Goal: Check status

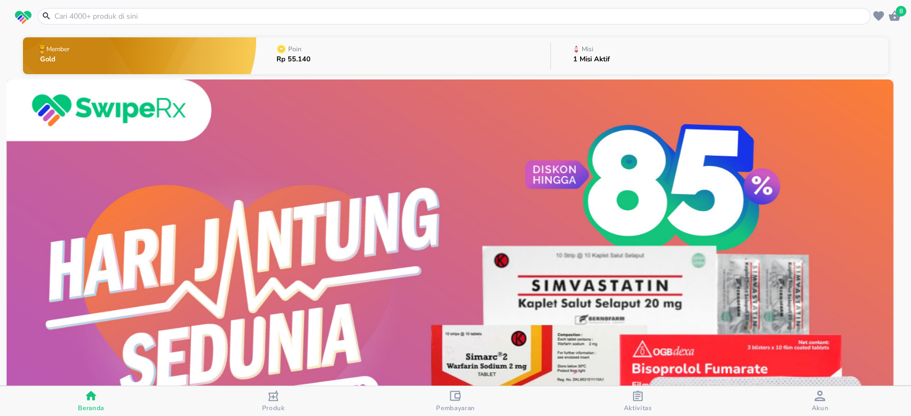
drag, startPoint x: 0, startPoint y: 0, endPoint x: 632, endPoint y: 54, distance: 634.4
click at [632, 54] on button "Misi 1 Misi Aktif" at bounding box center [719, 56] width 337 height 42
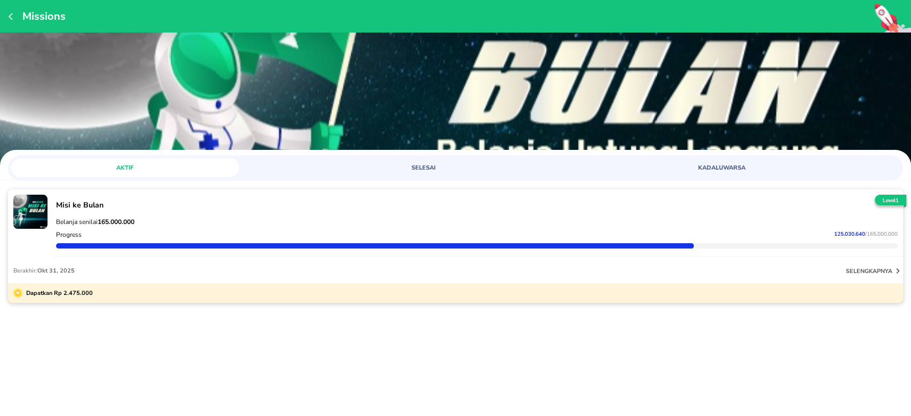
click at [782, 266] on div "Berakhir: [DATE] selengkapnya" at bounding box center [455, 271] width 895 height 26
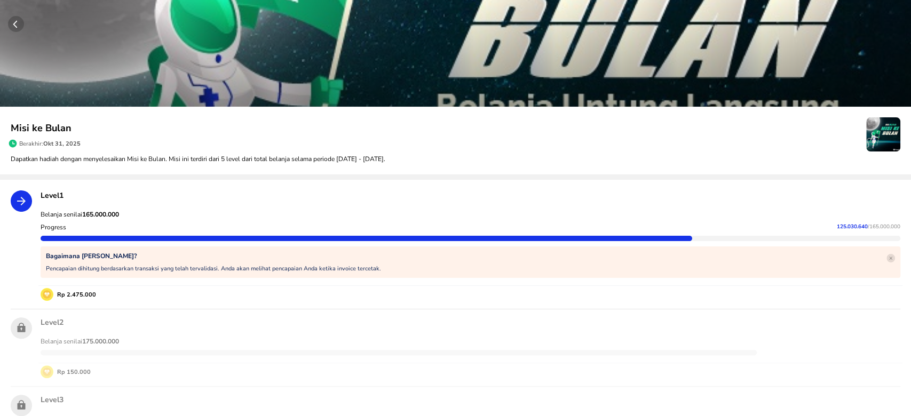
click at [297, 216] on p "Belanja senilai 165.000.000" at bounding box center [471, 214] width 860 height 9
click at [89, 212] on strong "165.000.000" at bounding box center [100, 214] width 37 height 9
copy strong "165.000.000"
click at [837, 224] on span "125.030.640" at bounding box center [852, 226] width 31 height 7
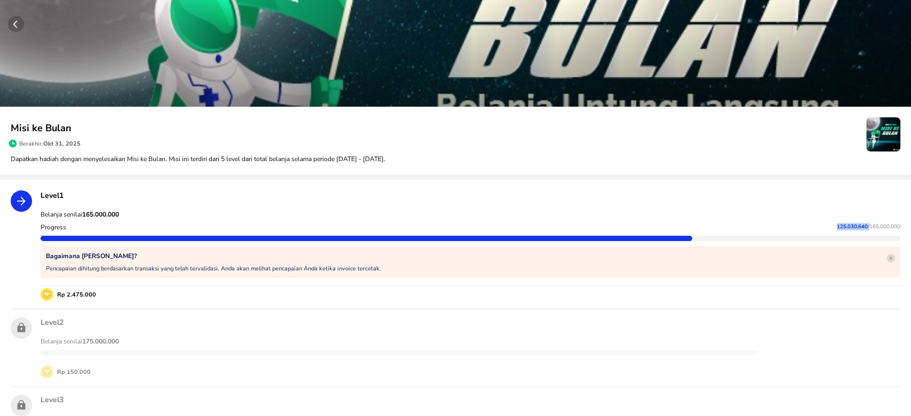
click at [837, 224] on span "125.030.640" at bounding box center [852, 226] width 31 height 7
copy p "125.030.640"
